Goal: Task Accomplishment & Management: Complete application form

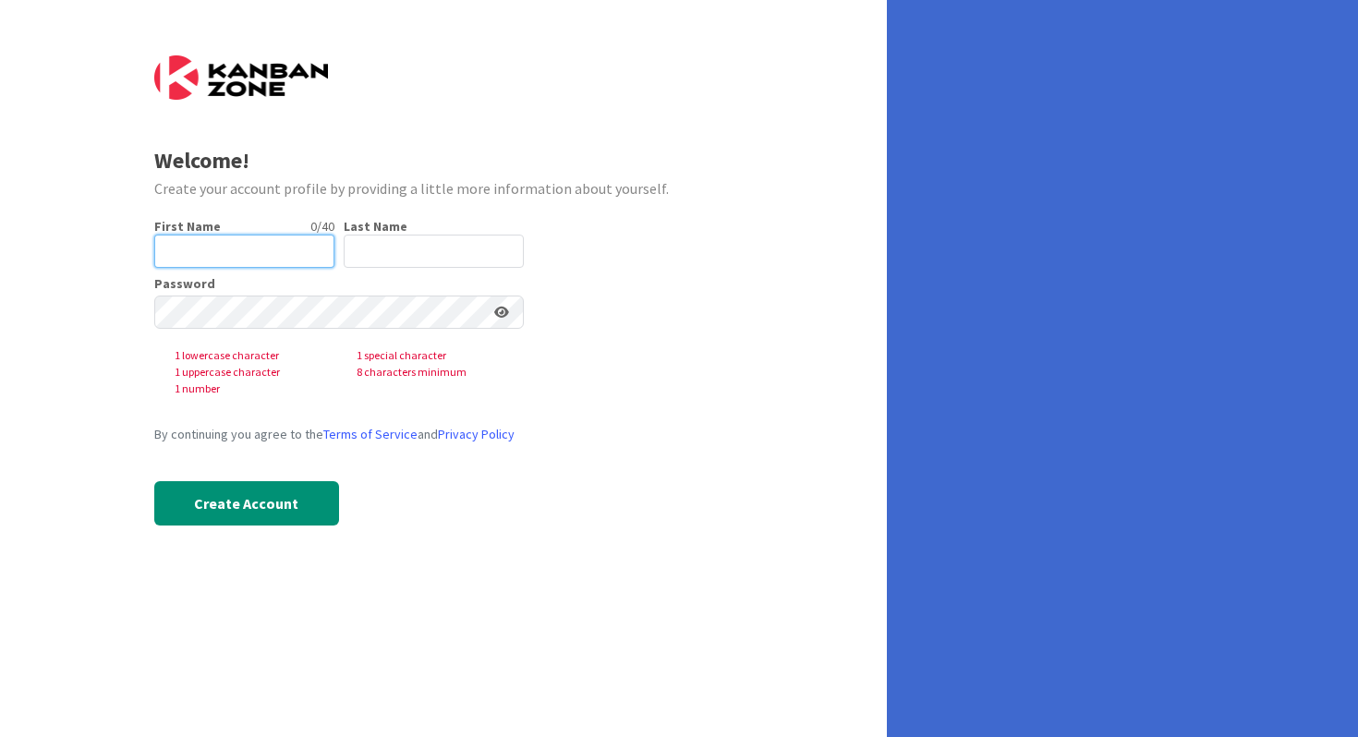
click at [268, 241] on input "text" at bounding box center [244, 251] width 180 height 33
type input "[PERSON_NAME]"
click at [376, 248] on input "text" at bounding box center [434, 251] width 180 height 33
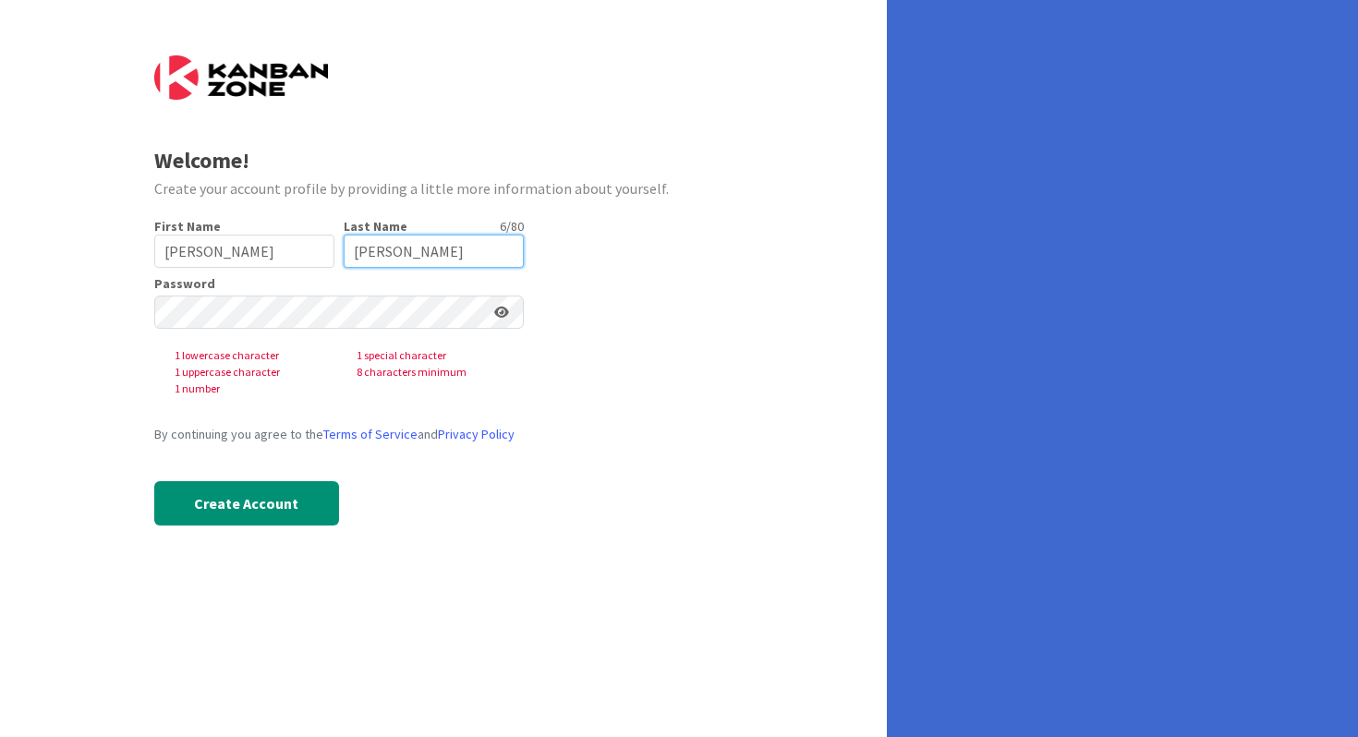
type input "[PERSON_NAME]"
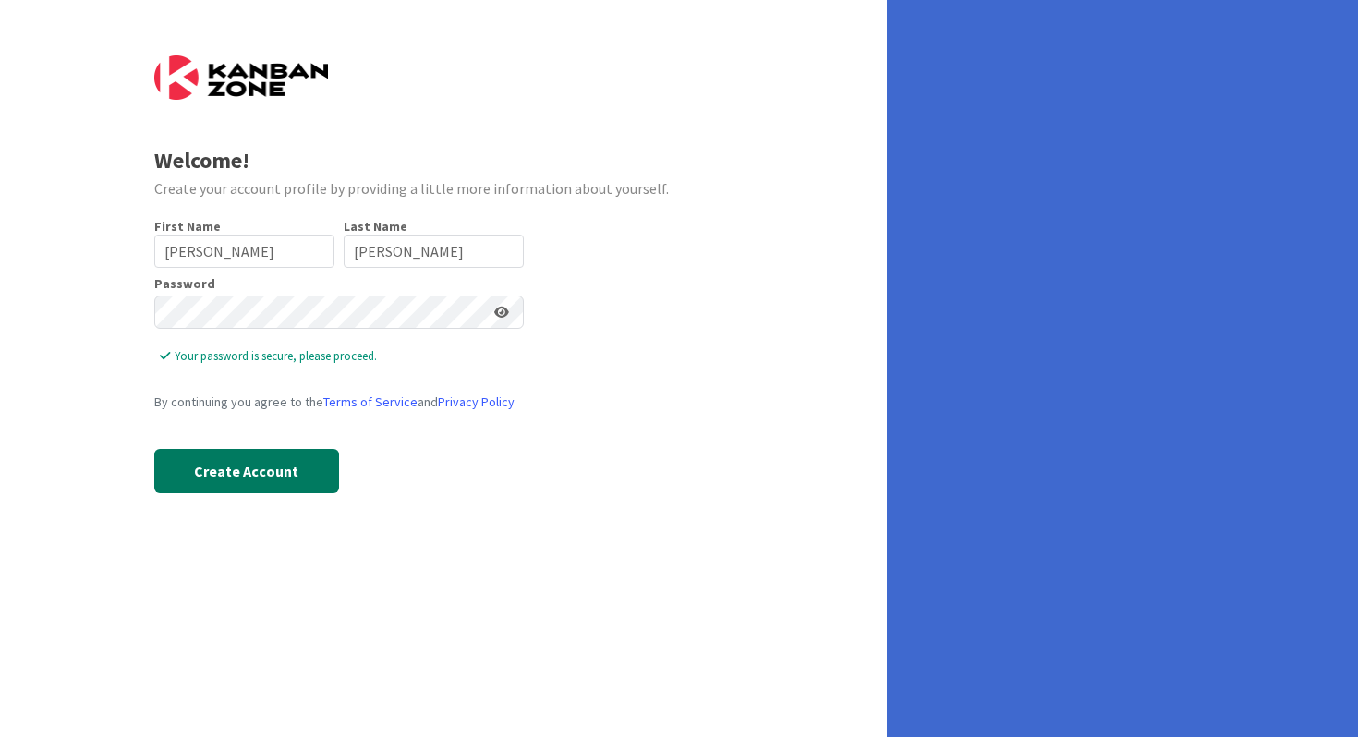
click at [251, 472] on button "Create Account" at bounding box center [246, 471] width 185 height 44
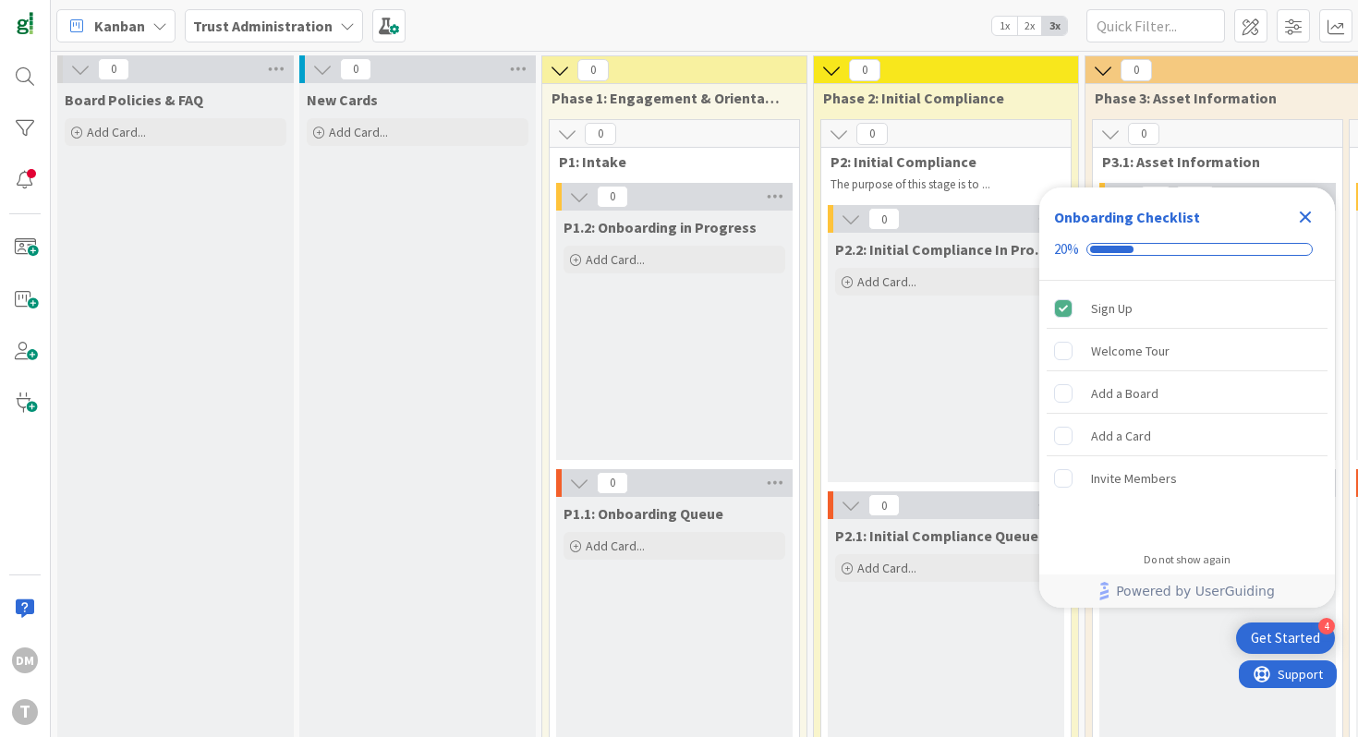
click at [1310, 210] on icon "Close Checklist" at bounding box center [1305, 217] width 22 height 22
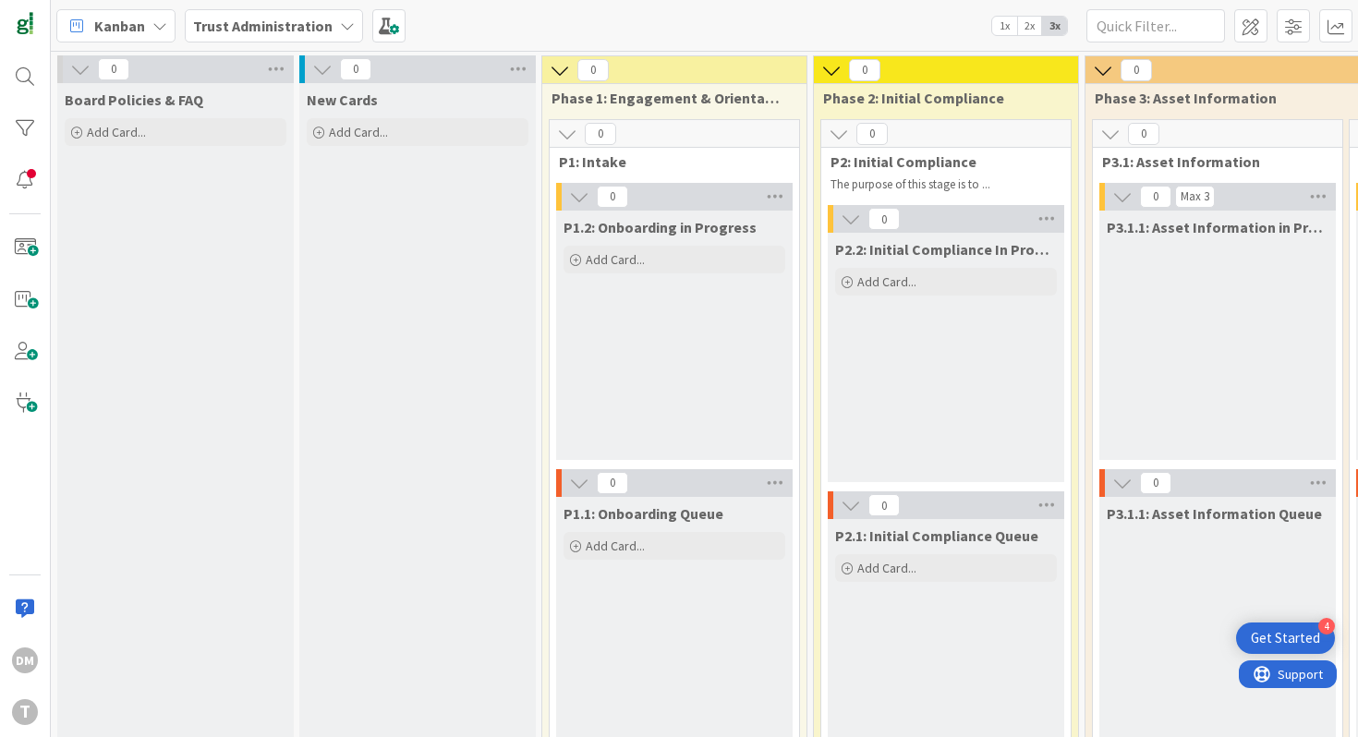
click at [330, 18] on div "Trust Administration" at bounding box center [274, 25] width 178 height 33
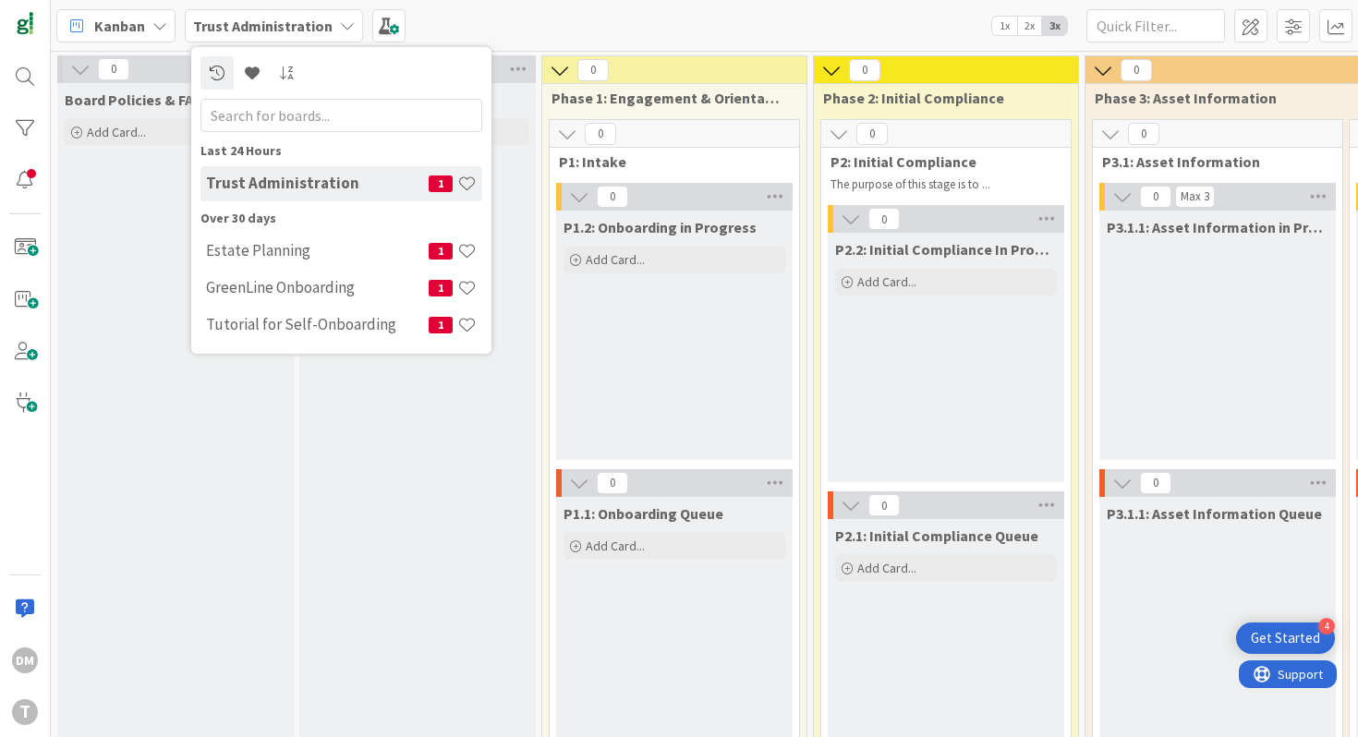
click at [516, 12] on div "Kanban Trust Administration Last 24 Hours Trust Administration 1 Over 30 days E…" at bounding box center [704, 25] width 1307 height 51
